Goal: Task Accomplishment & Management: Complete application form

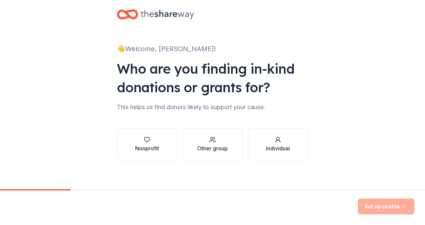
scroll to position [6, 0]
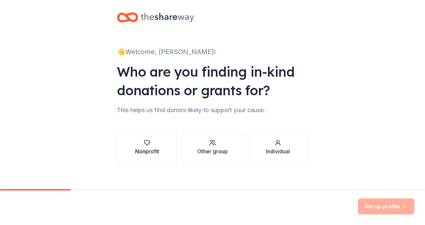
click at [153, 146] on div "Nonprofit" at bounding box center [147, 147] width 24 height 16
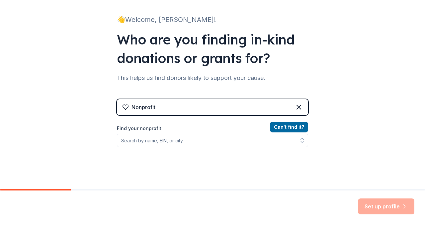
scroll to position [39, 0]
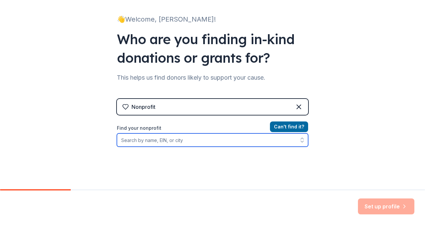
click at [141, 139] on input "Find your nonprofit" at bounding box center [212, 139] width 191 height 13
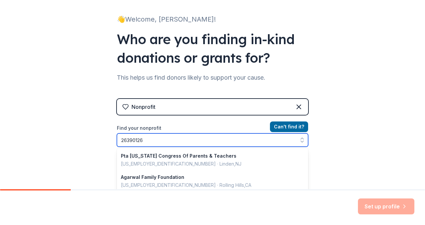
type input "263901264"
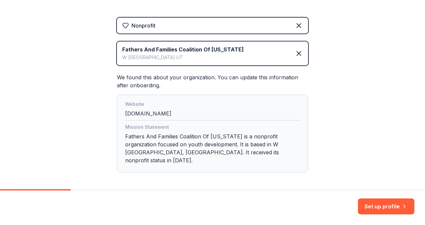
scroll to position [141, 0]
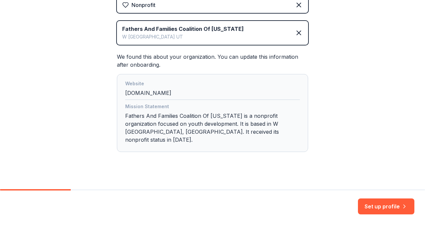
click at [367, 198] on div "Set up profile" at bounding box center [212, 207] width 425 height 35
click at [376, 206] on button "Set up profile" at bounding box center [386, 206] width 56 height 16
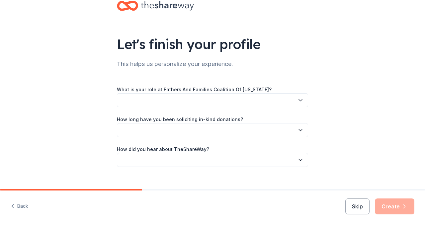
scroll to position [21, 0]
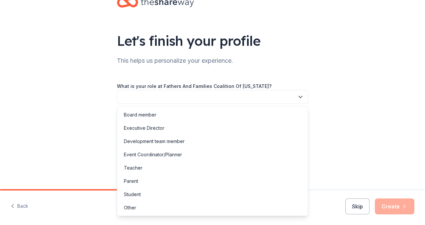
click at [300, 98] on icon "button" at bounding box center [300, 97] width 7 height 7
click at [151, 127] on div "Executive Director" at bounding box center [144, 128] width 40 height 8
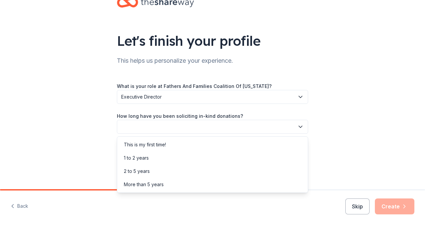
click at [151, 127] on button "button" at bounding box center [212, 127] width 191 height 14
click at [147, 183] on div "More than 5 years" at bounding box center [144, 185] width 40 height 8
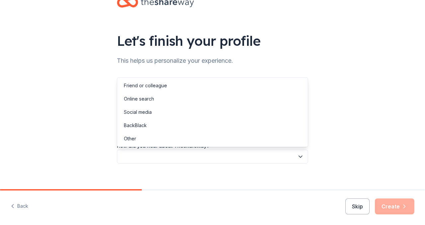
click at [230, 158] on button "button" at bounding box center [212, 157] width 191 height 14
click at [146, 87] on div "Friend or colleague" at bounding box center [145, 86] width 43 height 8
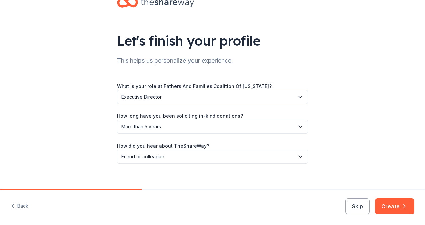
scroll to position [28, 0]
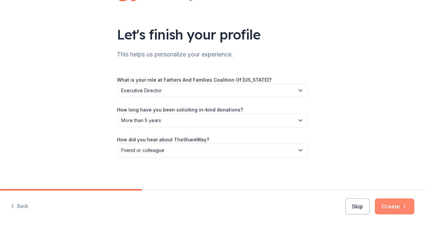
click at [396, 204] on button "Create" at bounding box center [394, 206] width 39 height 16
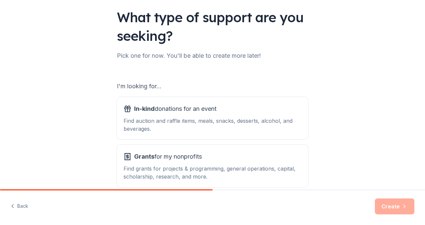
scroll to position [79, 0]
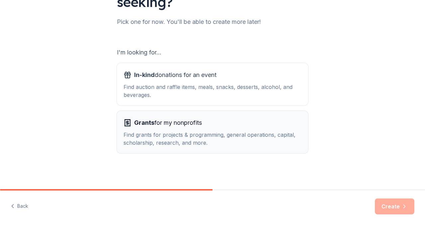
click at [173, 140] on div "Find grants for projects & programming, general operations, capital, scholarshi…" at bounding box center [212, 139] width 178 height 16
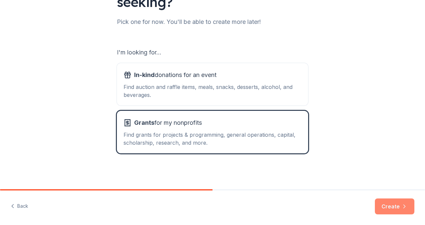
click at [391, 205] on button "Create" at bounding box center [394, 206] width 39 height 16
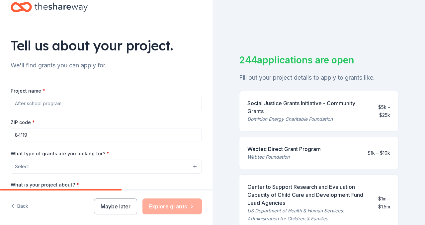
scroll to position [17, 0]
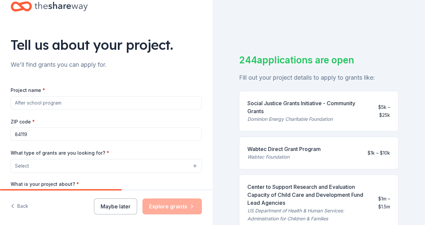
drag, startPoint x: 66, startPoint y: 103, endPoint x: 19, endPoint y: 96, distance: 48.0
click at [19, 96] on input "Project name *" at bounding box center [106, 102] width 191 height 13
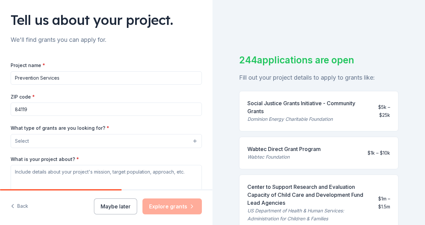
scroll to position [42, 0]
type input "Prevention Services"
click at [44, 144] on button "Select" at bounding box center [106, 141] width 191 height 14
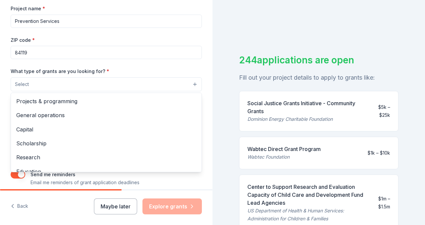
scroll to position [99, 0]
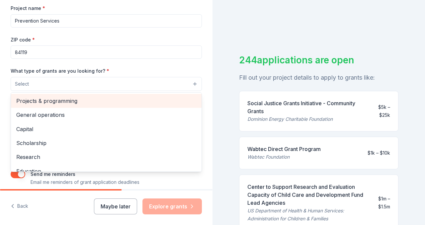
click at [56, 98] on span "Projects & programming" at bounding box center [106, 101] width 180 height 9
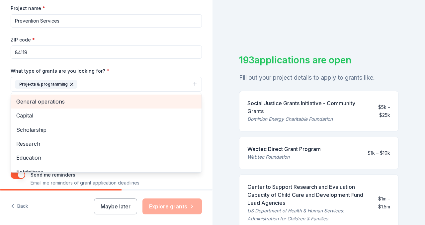
click at [33, 103] on span "General operations" at bounding box center [106, 101] width 180 height 9
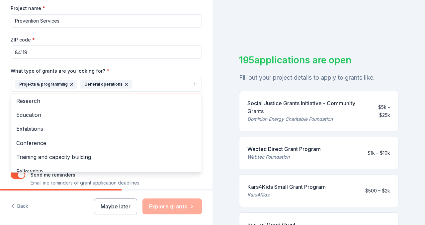
scroll to position [33, 0]
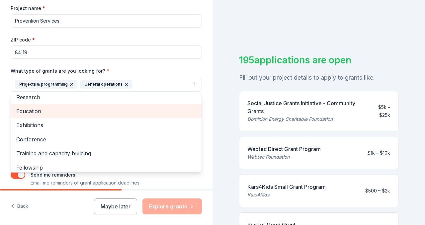
click at [31, 111] on span "Education" at bounding box center [106, 111] width 180 height 9
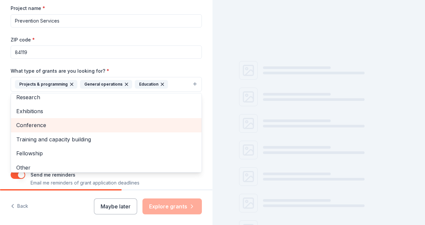
click at [64, 126] on span "Conference" at bounding box center [106, 125] width 180 height 9
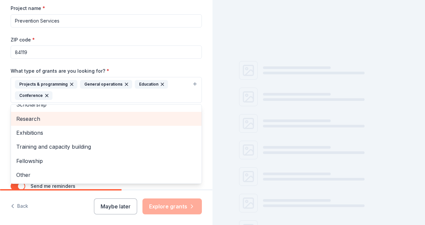
scroll to position [22, 0]
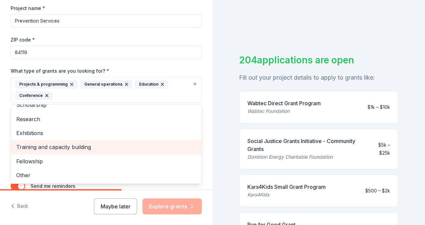
click at [71, 143] on span "Training and capacity building" at bounding box center [106, 147] width 180 height 9
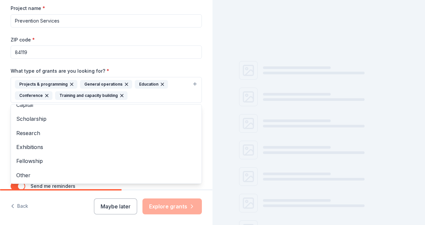
click at [68, 197] on div "Tell us about your project. We'll find grants you can apply for. Project name *…" at bounding box center [106, 112] width 212 height 225
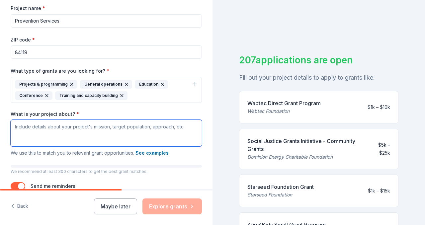
click at [45, 131] on textarea "What is your project about? *" at bounding box center [106, 133] width 191 height 27
click at [40, 131] on textarea "What is your project about? *" at bounding box center [106, 133] width 191 height 27
drag, startPoint x: 15, startPoint y: 127, endPoint x: 182, endPoint y: 129, distance: 166.3
click at [181, 129] on textarea "What is your project about? *" at bounding box center [106, 133] width 191 height 27
drag, startPoint x: 179, startPoint y: 128, endPoint x: 85, endPoint y: 119, distance: 94.7
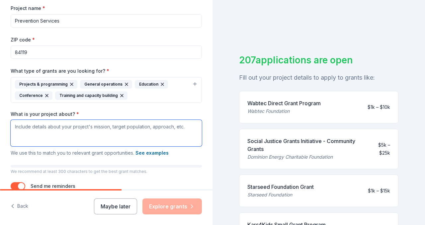
click at [85, 119] on div "What is your project about? * We use this to match you to relevant grant opport…" at bounding box center [106, 134] width 191 height 46
click at [29, 128] on textarea "What is your project about? *" at bounding box center [106, 133] width 191 height 27
paste textarea "Loremip Dolorsitame Consect Adi elitsed do eiu TEMP Incidi Utlabore Etdolorema …"
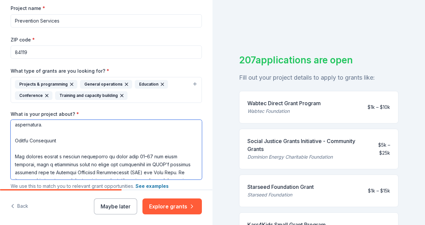
scroll to position [67, 0]
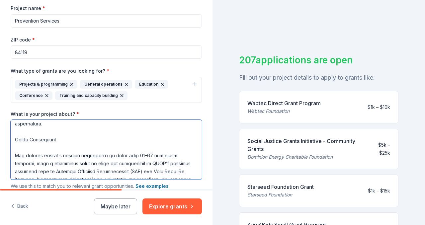
click at [129, 155] on textarea "What is your project about? *" at bounding box center [106, 150] width 191 height 60
click at [95, 170] on textarea "What is your project about? *" at bounding box center [106, 150] width 191 height 60
click at [122, 171] on textarea "What is your project about? *" at bounding box center [106, 150] width 191 height 60
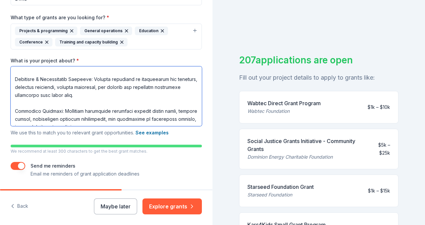
scroll to position [157, 0]
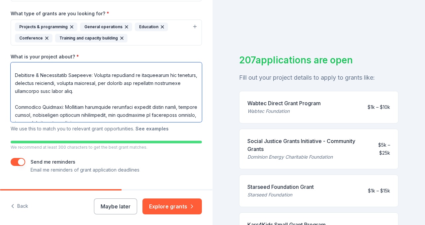
type textarea "Loremip Dolorsitame Consect Adi elitsed do eiu TEMP Incidi Utlabore Etdolorema …"
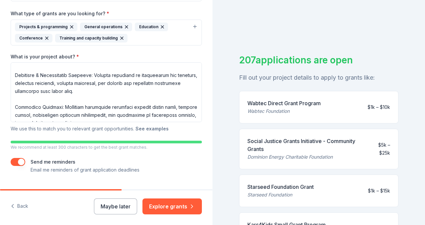
click at [152, 129] on button "See examples" at bounding box center [151, 129] width 33 height 8
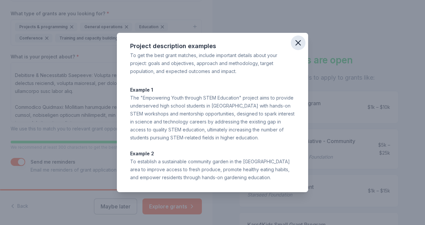
click at [296, 43] on icon "button" at bounding box center [297, 42] width 9 height 9
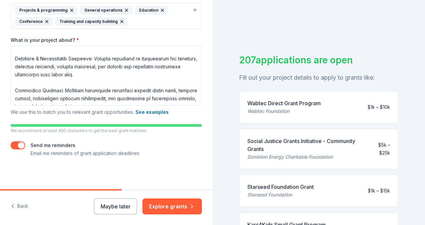
scroll to position [8, 0]
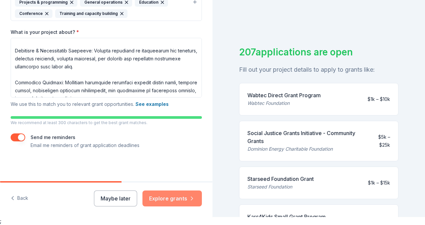
click at [177, 199] on button "Explore grants" at bounding box center [171, 198] width 59 height 16
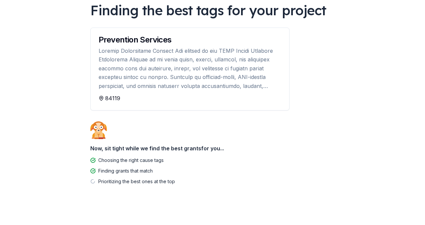
scroll to position [59, 0]
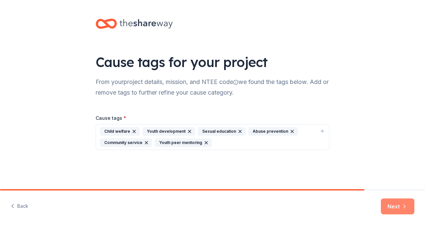
click at [404, 207] on icon "button" at bounding box center [405, 206] width 2 height 3
